Goal: Find specific page/section: Find specific page/section

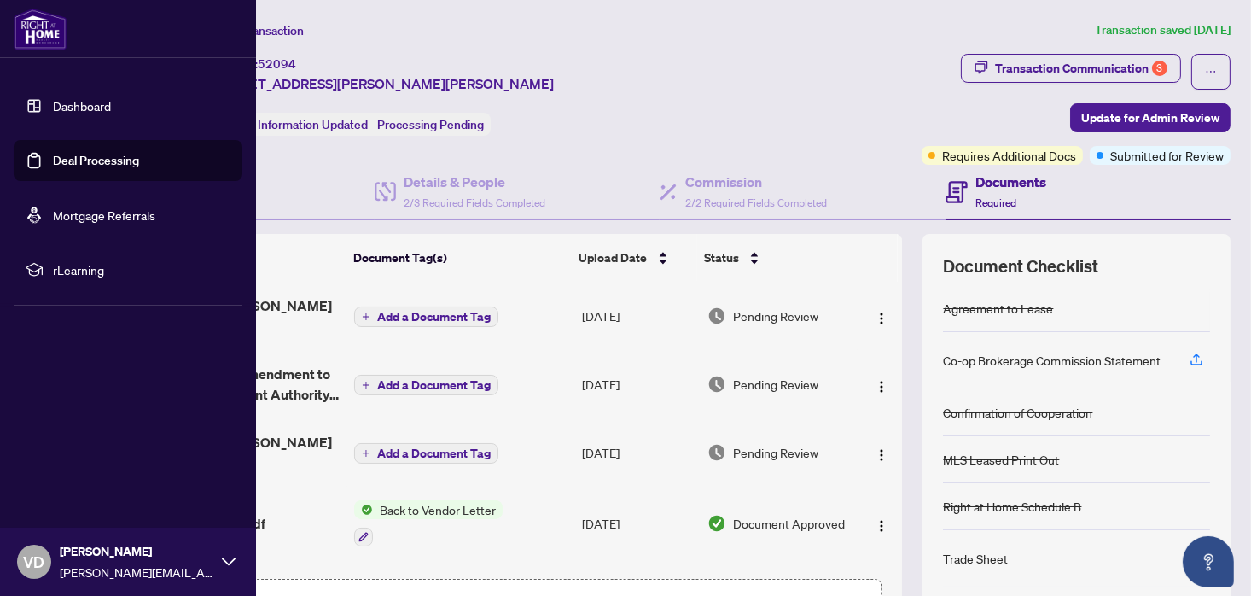
click at [62, 103] on link "Dashboard" at bounding box center [82, 105] width 58 height 15
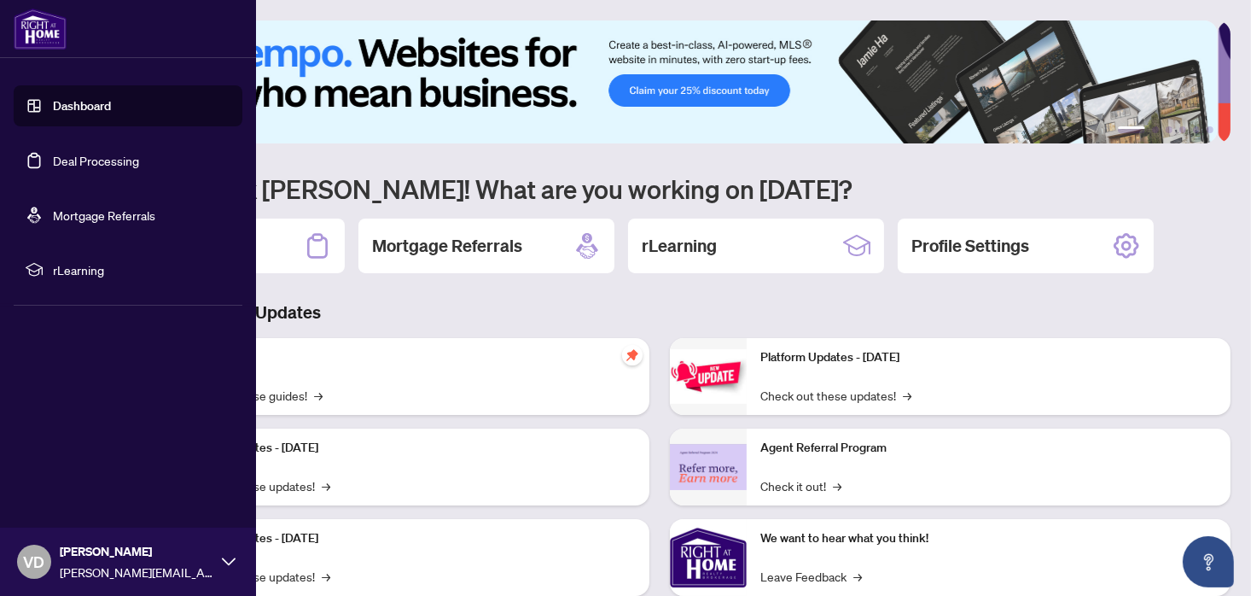
click at [114, 158] on link "Deal Processing" at bounding box center [96, 160] width 86 height 15
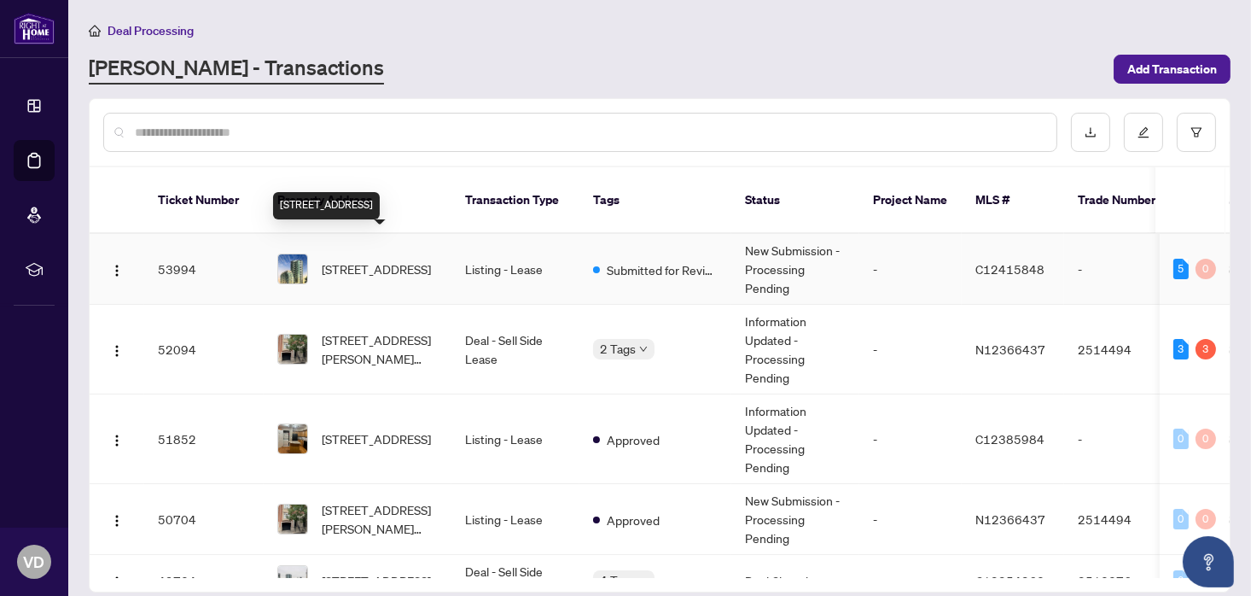
click at [348, 259] on span "[STREET_ADDRESS]" at bounding box center [376, 268] width 109 height 19
